Goal: Task Accomplishment & Management: Manage account settings

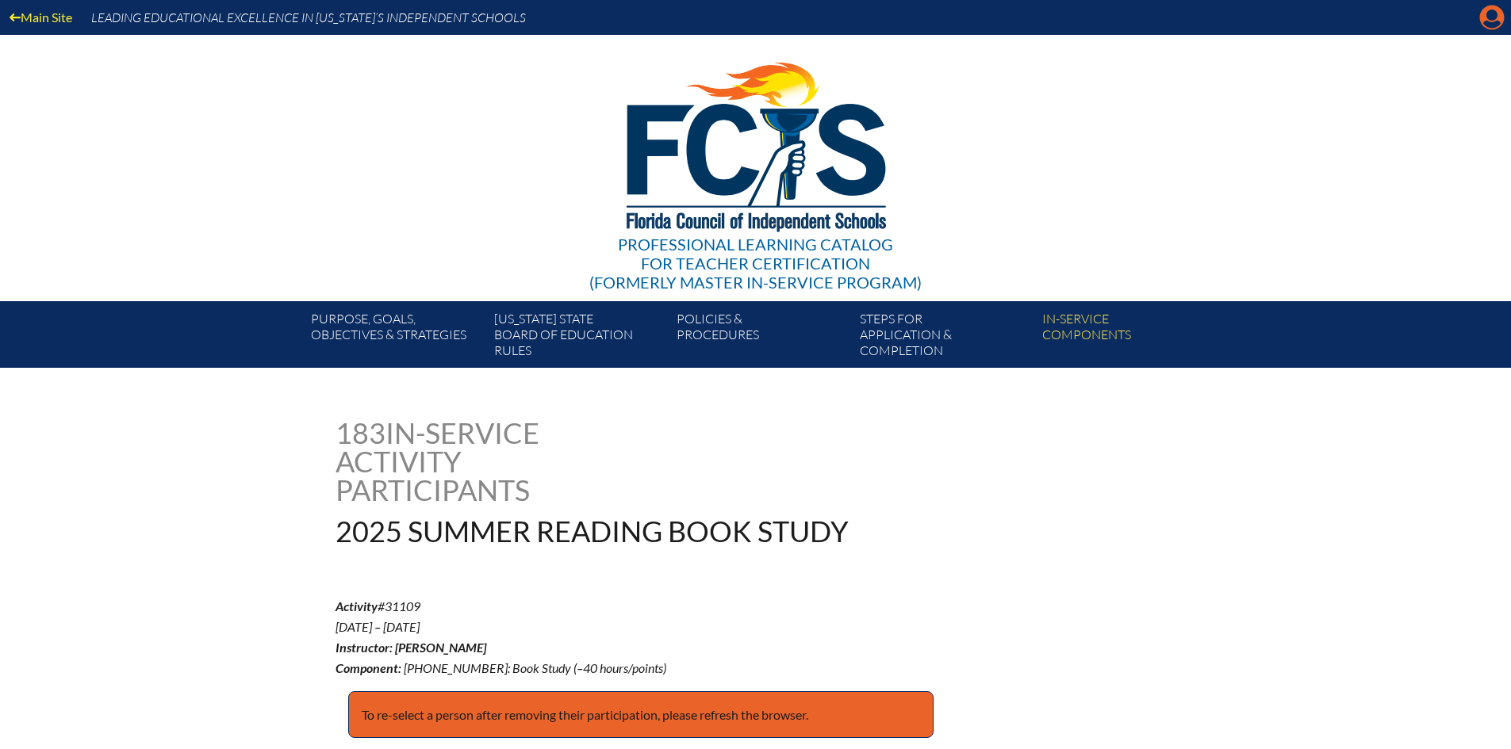
click at [1496, 12] on icon "Manage account" at bounding box center [1491, 17] width 25 height 25
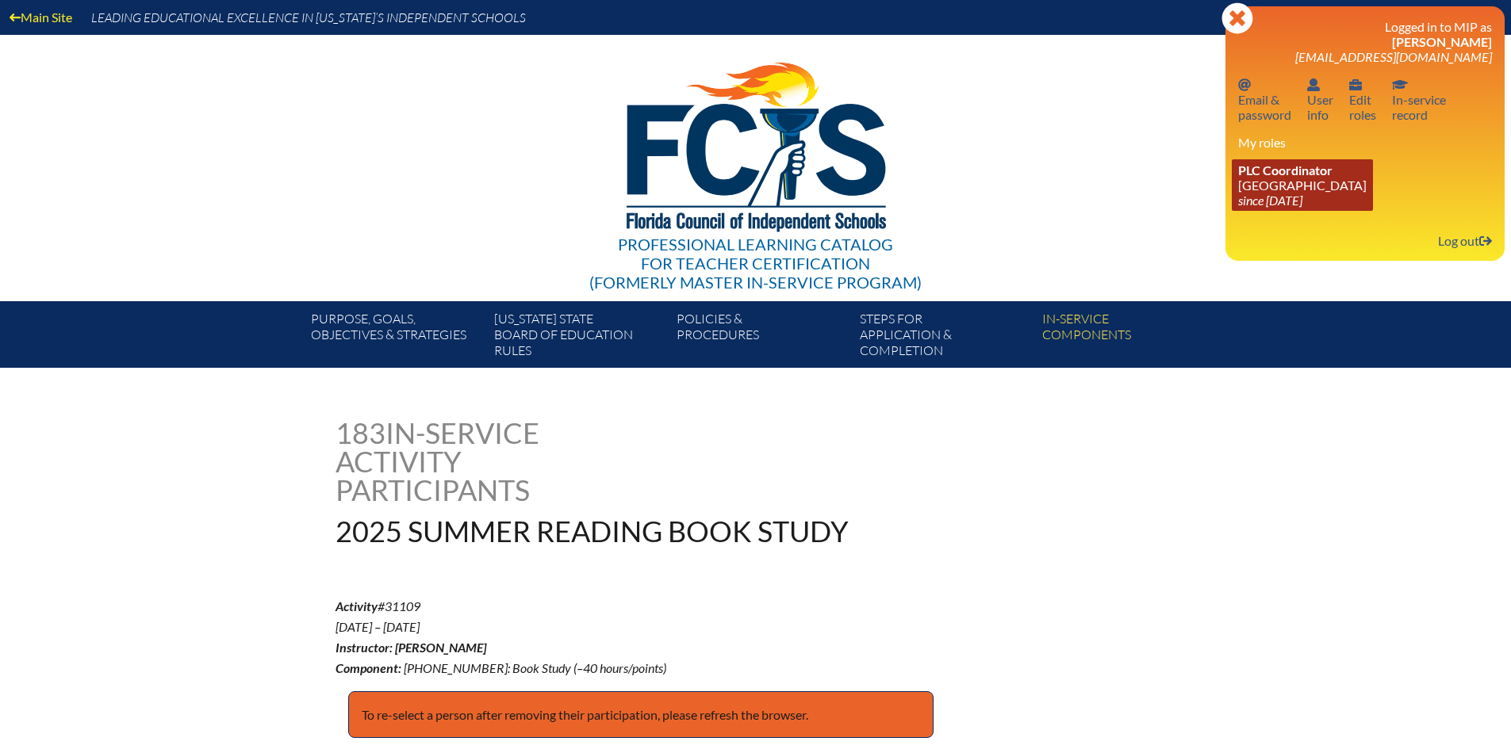
click at [1285, 181] on link "PLC Coordinator Pine Crest School since 2016 Aug 15" at bounding box center [1302, 185] width 141 height 52
click at [1283, 178] on link "PLC Coordinator Pine Crest School since 2016 Aug 15" at bounding box center [1302, 185] width 141 height 52
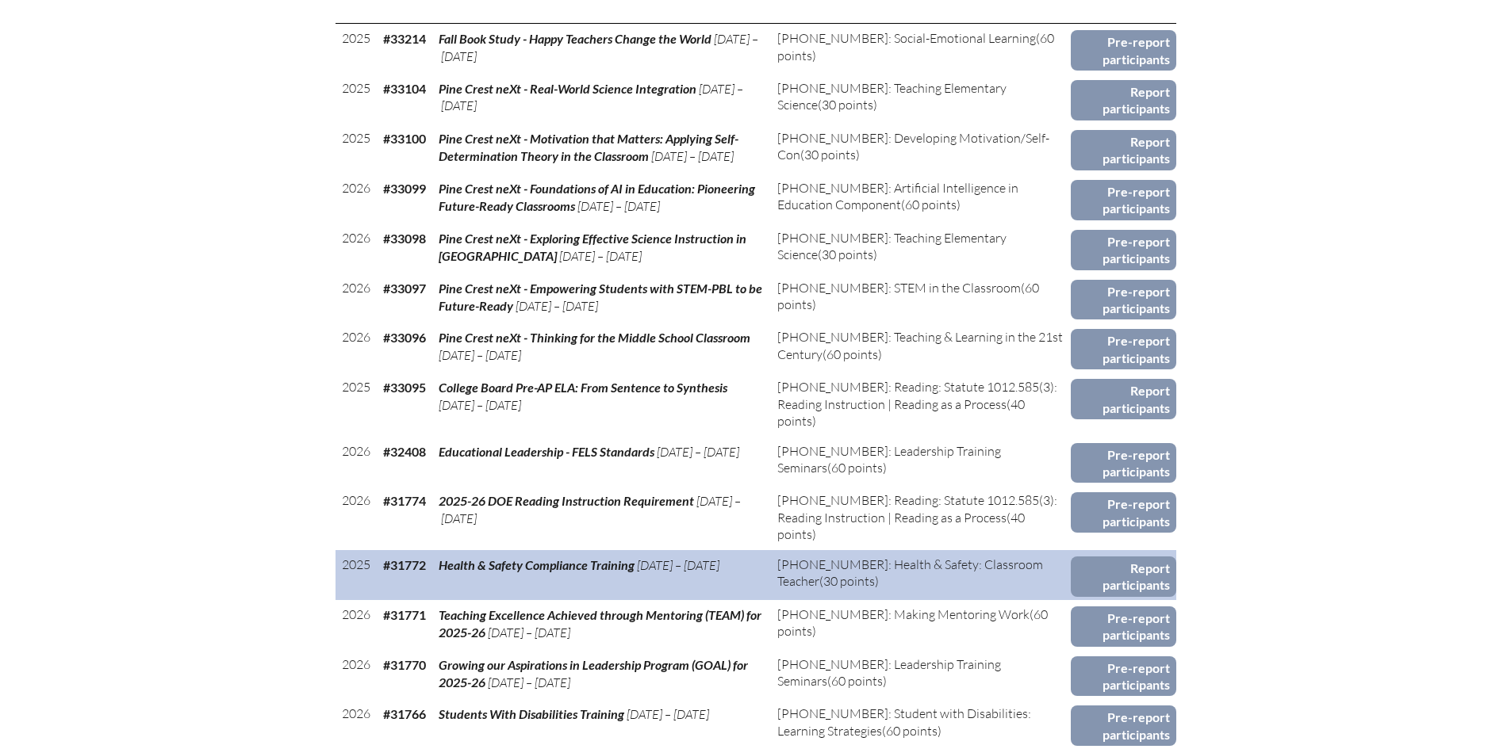
scroll to position [1110, 0]
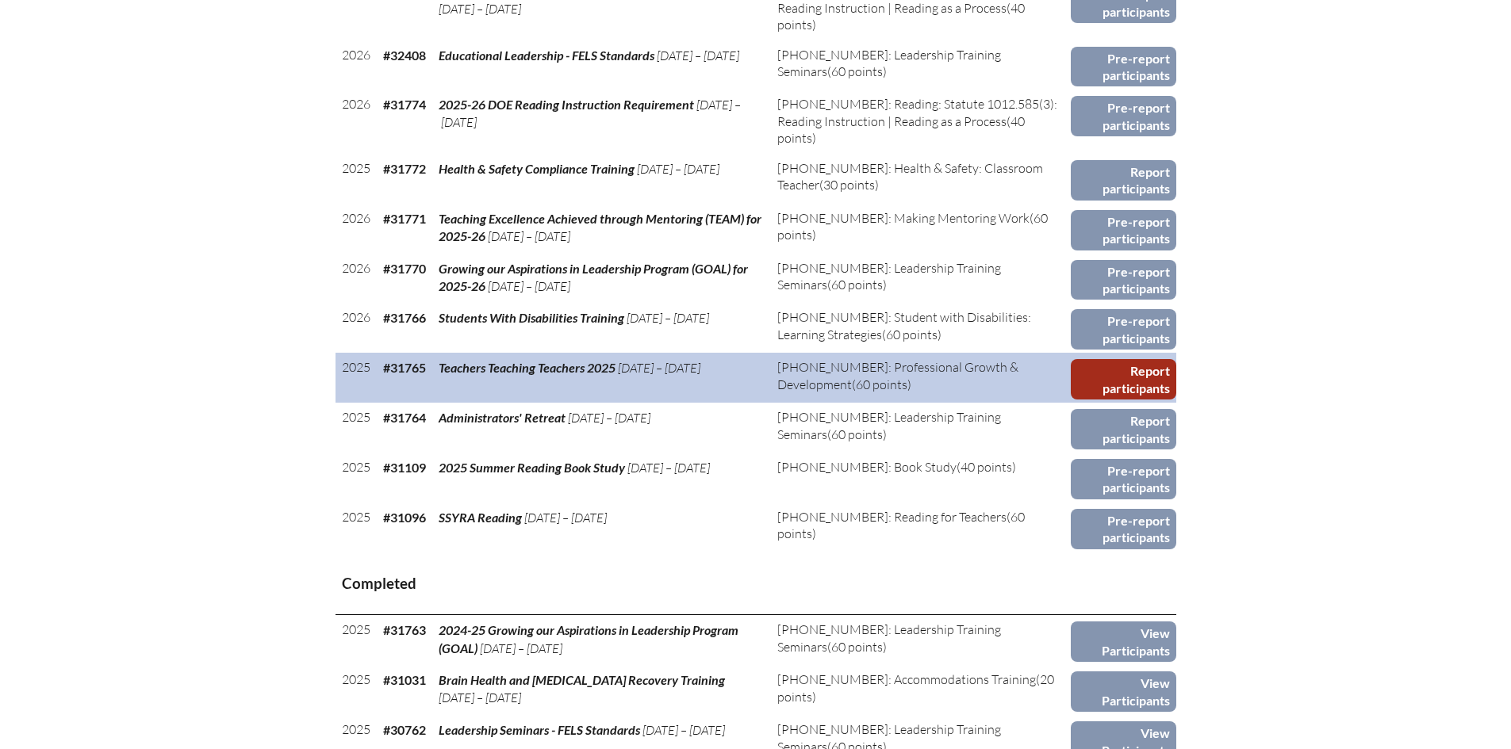
click at [1119, 374] on link "Report participants" at bounding box center [1123, 379] width 105 height 40
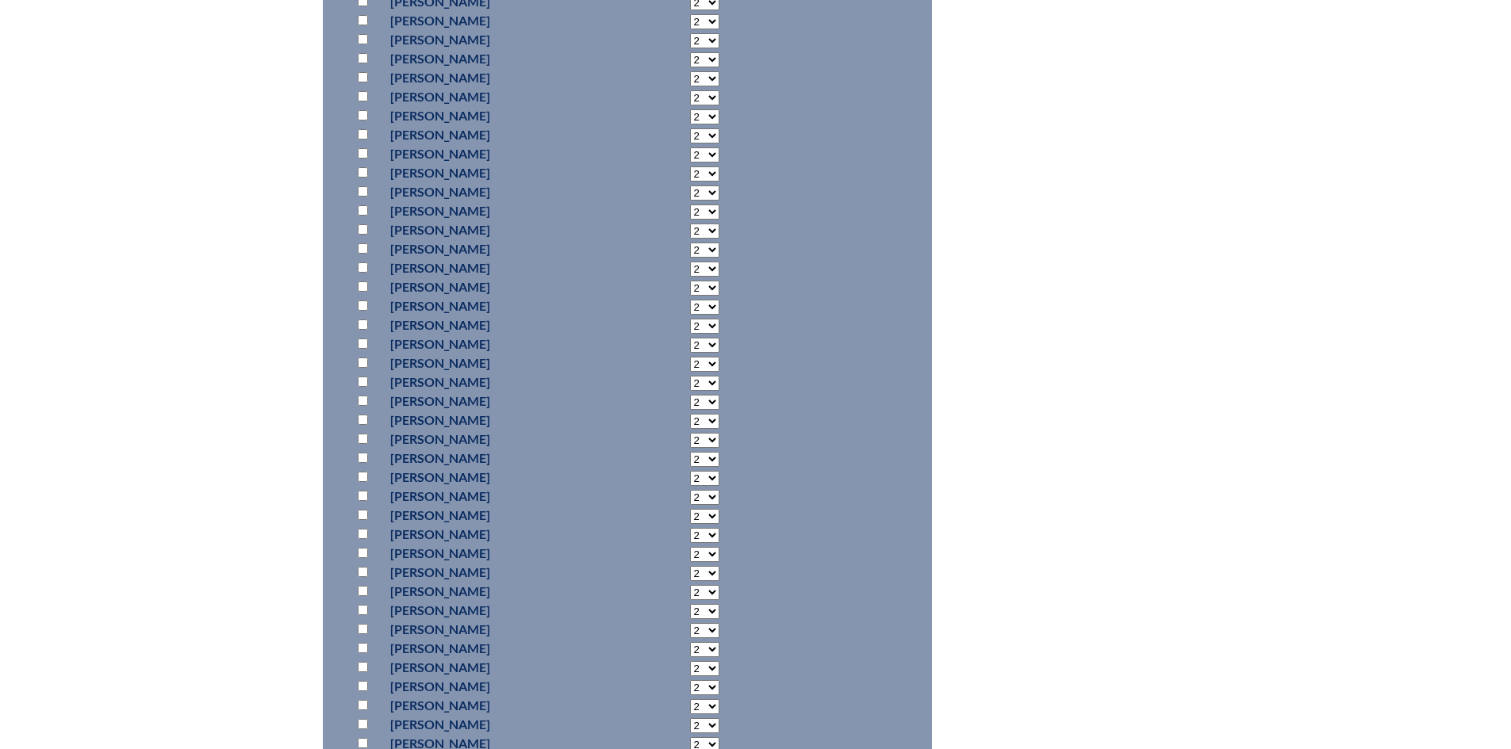
scroll to position [11356, 0]
click at [364, 376] on p at bounding box center [365, 385] width 23 height 19
click at [360, 382] on input "checkbox" at bounding box center [363, 385] width 10 height 10
checkbox input "true"
click at [690, 384] on select "2 3 4 5 6 7 8 9 10 11 12 13 14 15 16 17 18 19 20 21 22 23" at bounding box center [704, 386] width 29 height 15
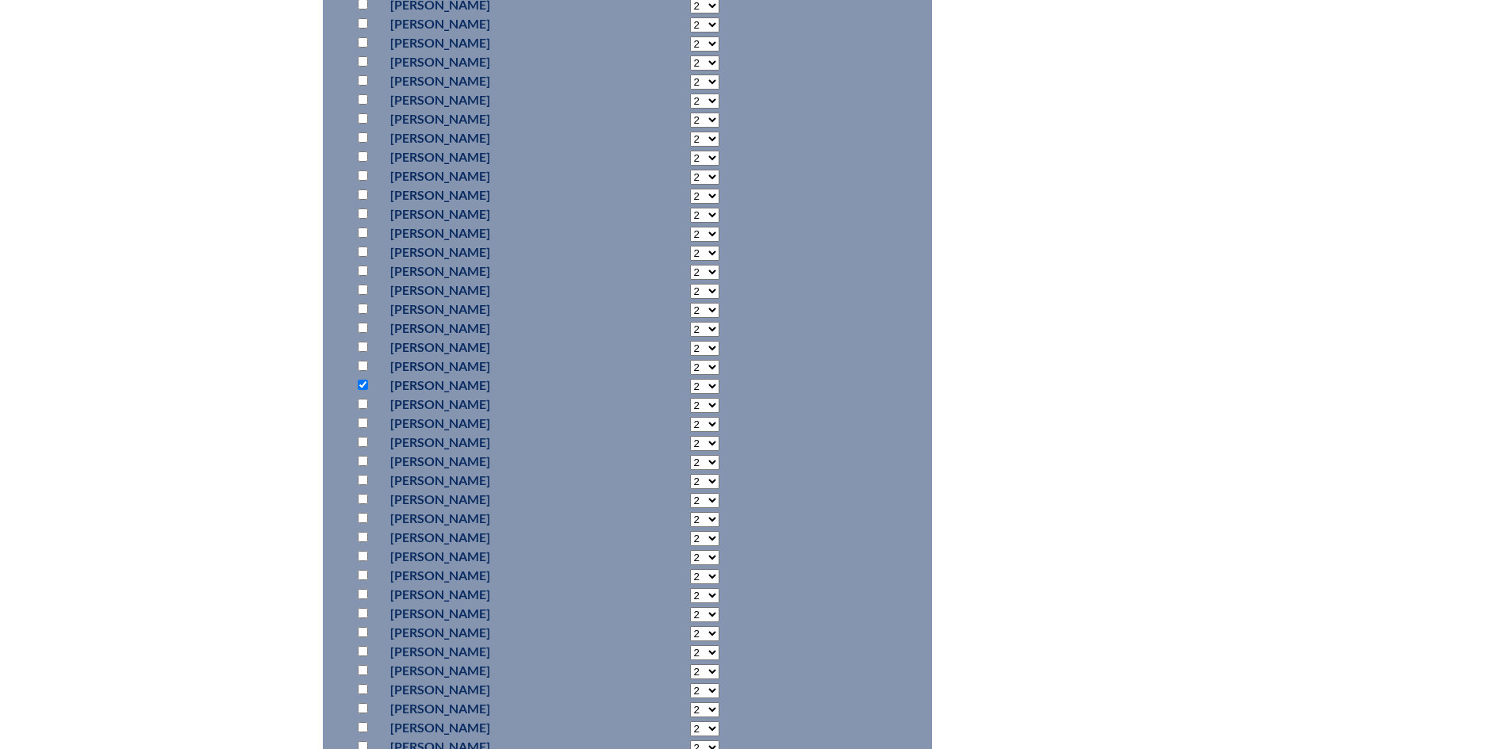
select select "6"
click at [690, 379] on select "2 3 4 5 6 7 8 9 10 11 12 13 14 15 16 17 18 19 20 21 22 23" at bounding box center [704, 386] width 29 height 15
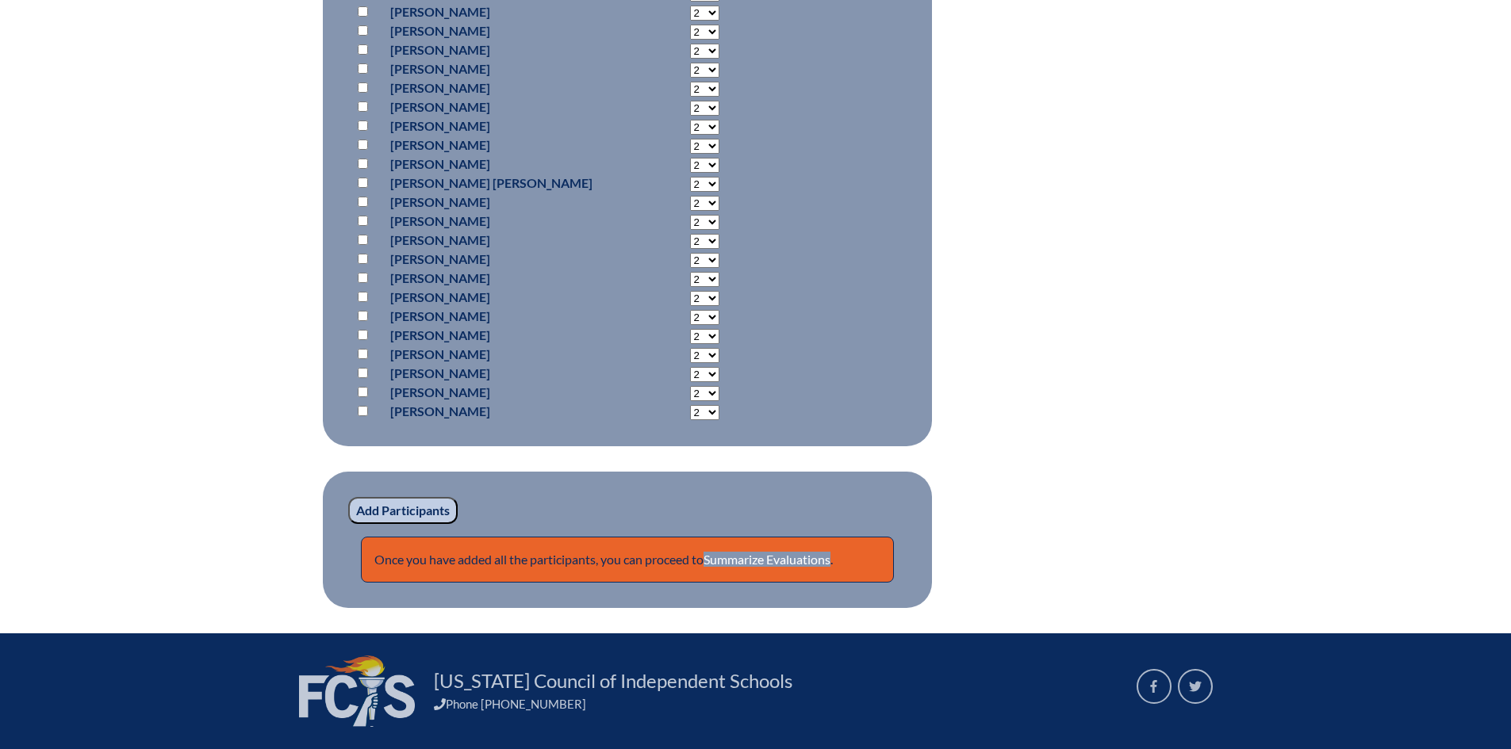
scroll to position [13098, 0]
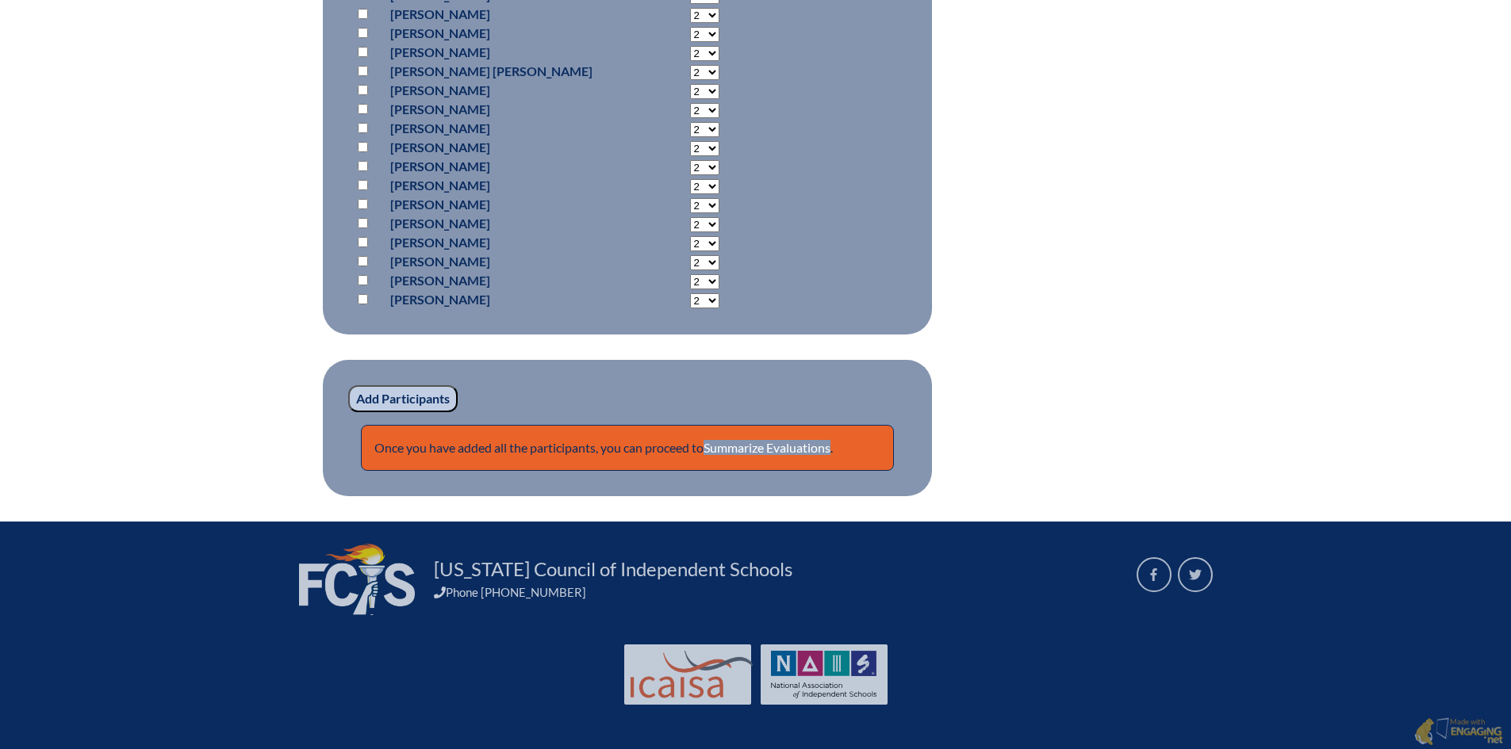
click at [388, 400] on input "Add Participants" at bounding box center [402, 398] width 109 height 27
